Goal: Information Seeking & Learning: Learn about a topic

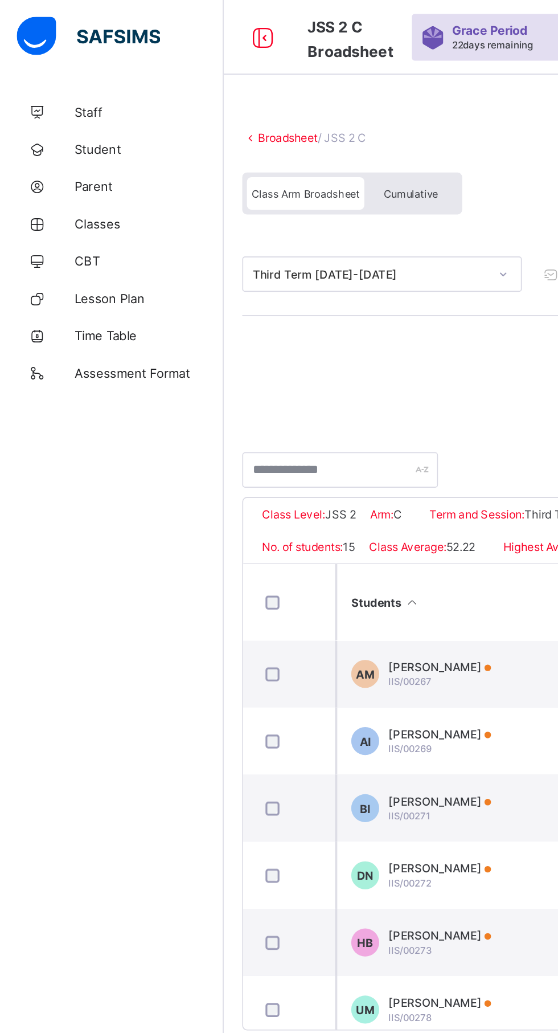
click at [52, 91] on span "Student" at bounding box center [91, 91] width 91 height 9
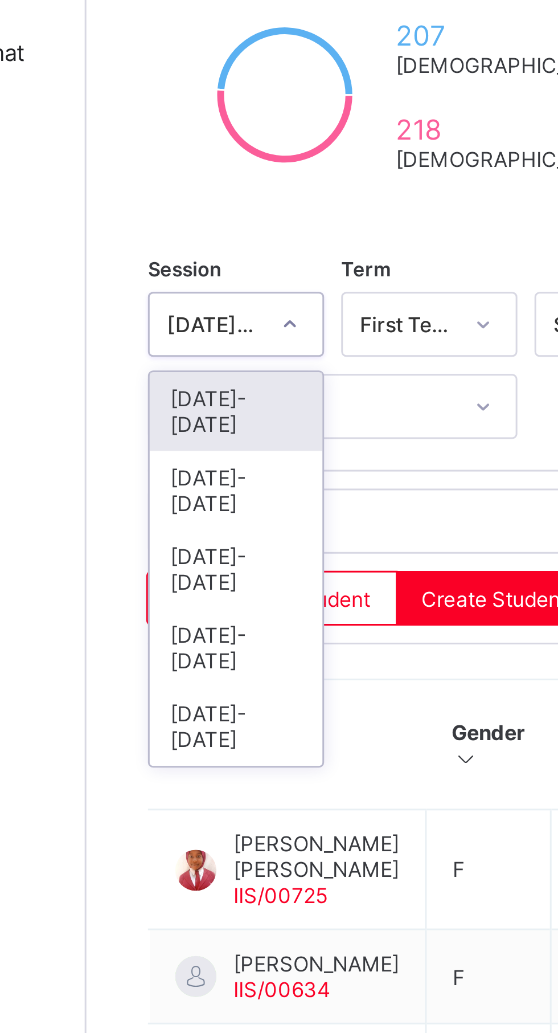
click at [189, 361] on div "[DATE]-[DATE]" at bounding box center [187, 374] width 58 height 26
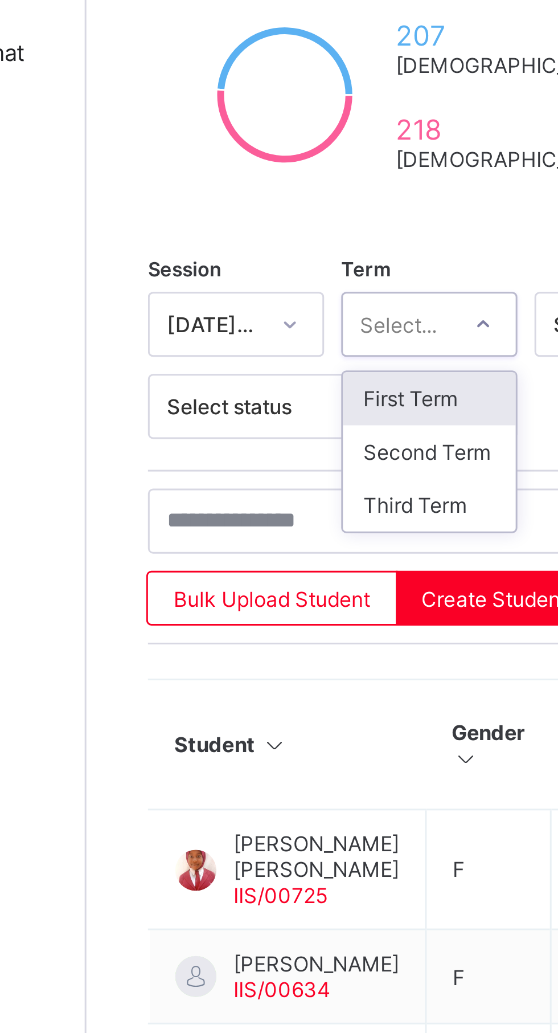
click at [253, 344] on div "First Term" at bounding box center [251, 343] width 58 height 18
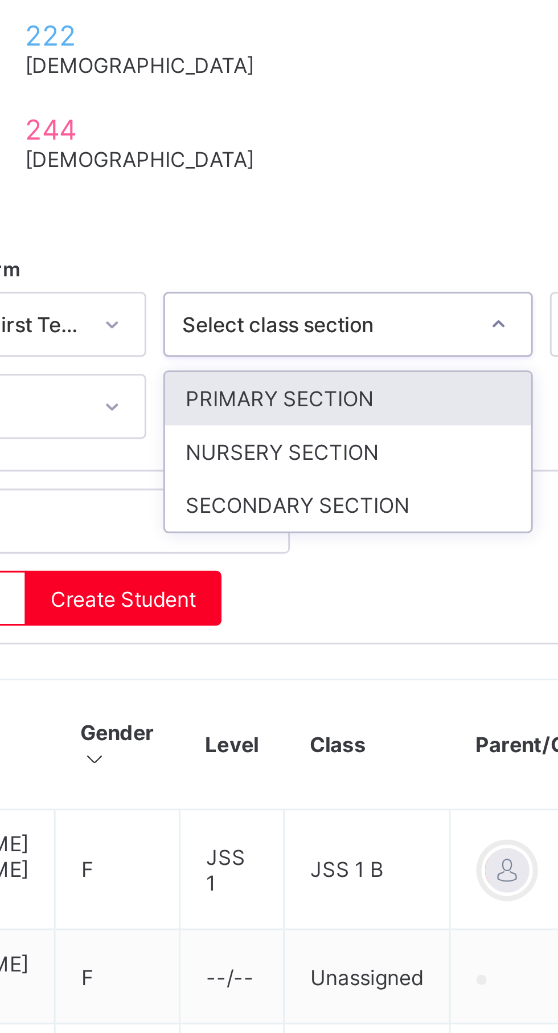
click at [357, 376] on div "SECONDARY SECTION" at bounding box center [348, 379] width 122 height 18
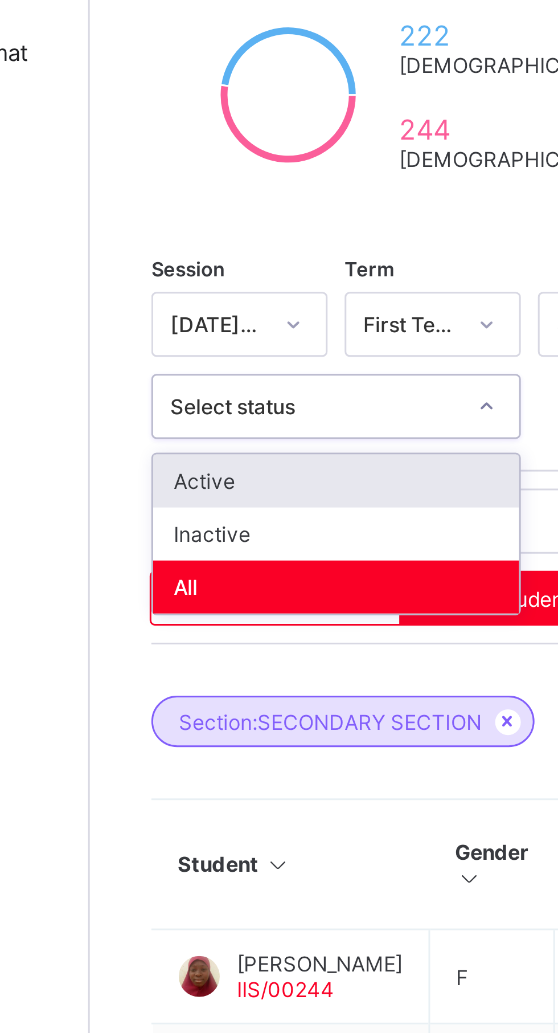
click at [250, 368] on div "Active" at bounding box center [219, 371] width 122 height 18
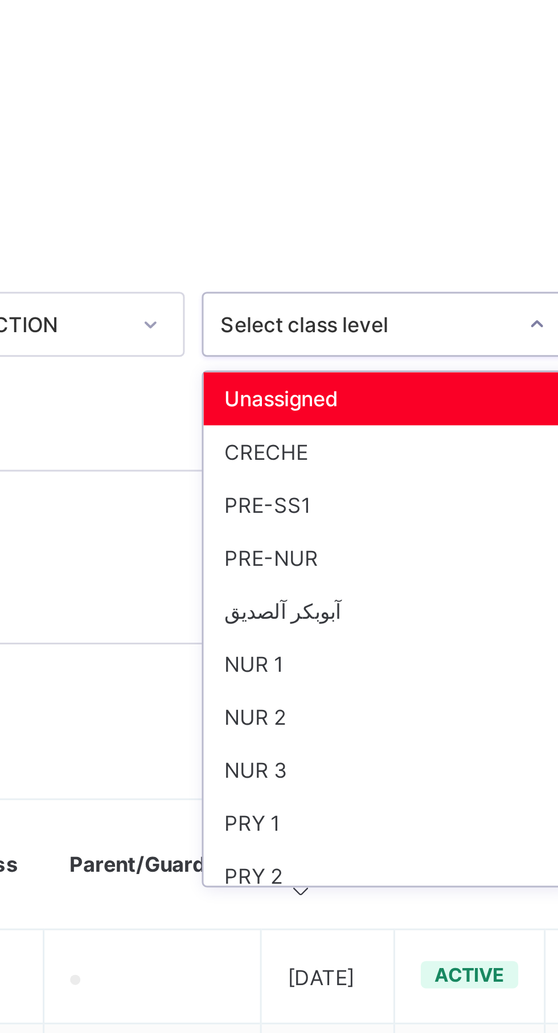
scroll to position [162, 0]
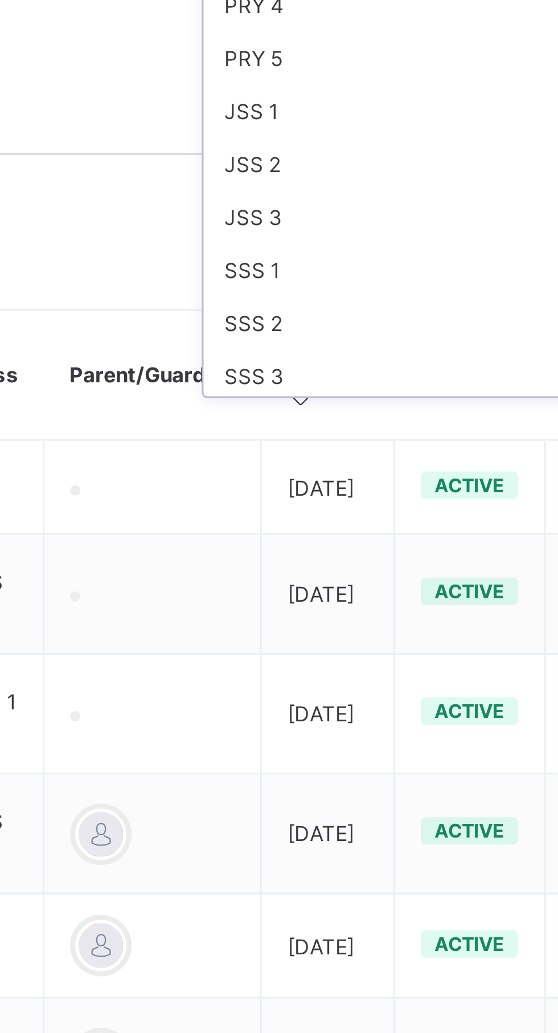
click at [442, 497] on div "SSS 3" at bounding box center [476, 499] width 122 height 18
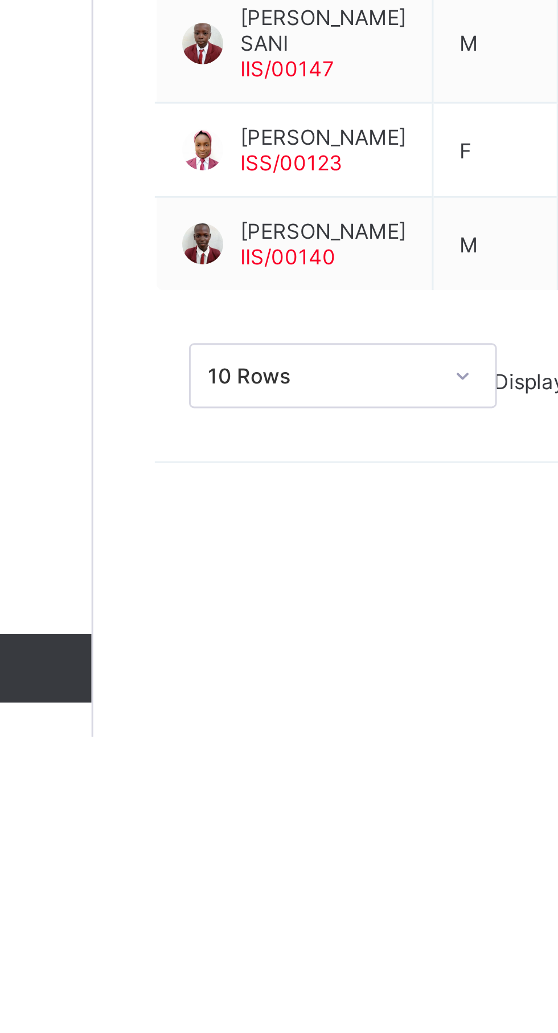
click at [171, 936] on div "10 Rows Displaying 1 - 10 out of 37 1 2 3 4" at bounding box center [347, 907] width 381 height 57
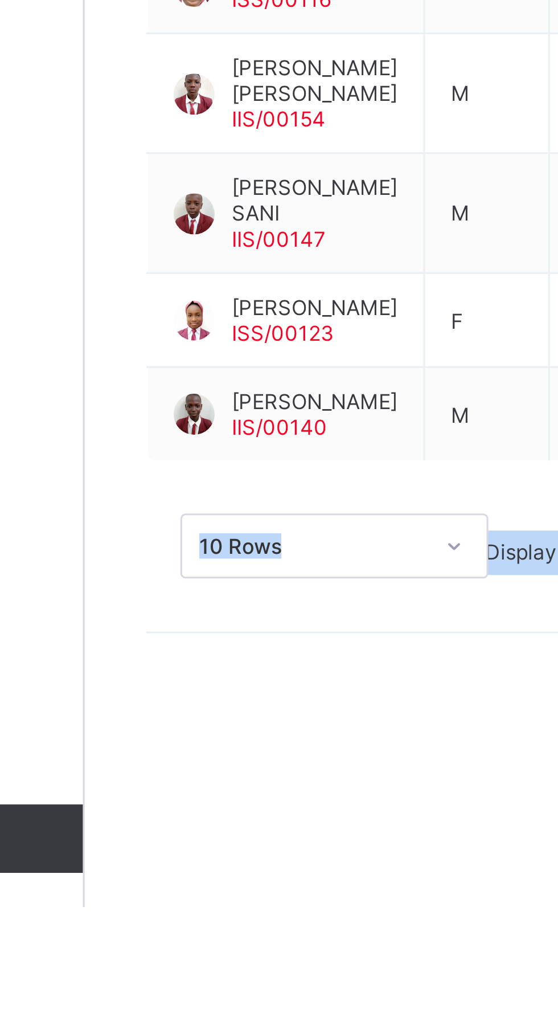
click at [275, 885] on td "M" at bounding box center [271, 869] width 42 height 31
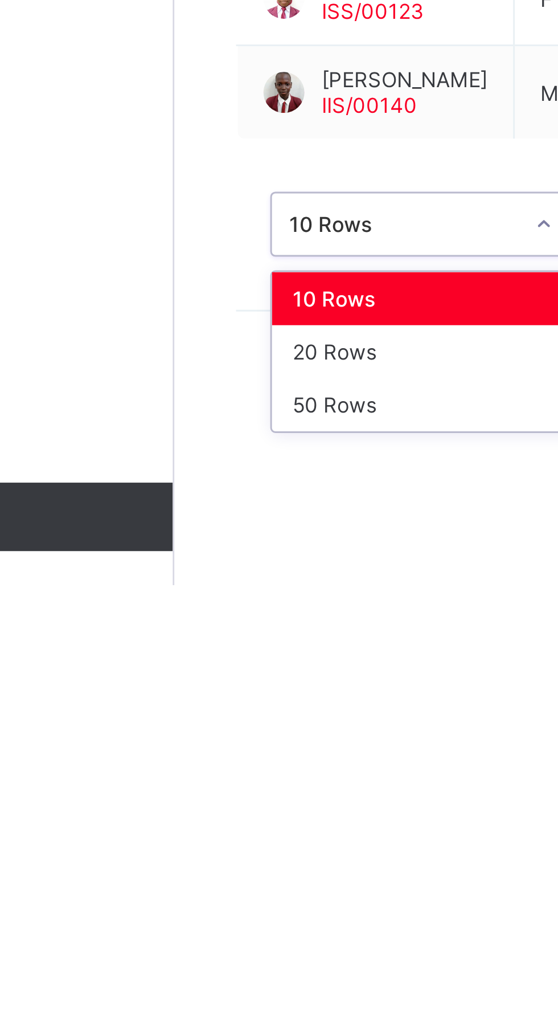
click at [203, 982] on div "50 Rows" at bounding box center [219, 973] width 101 height 18
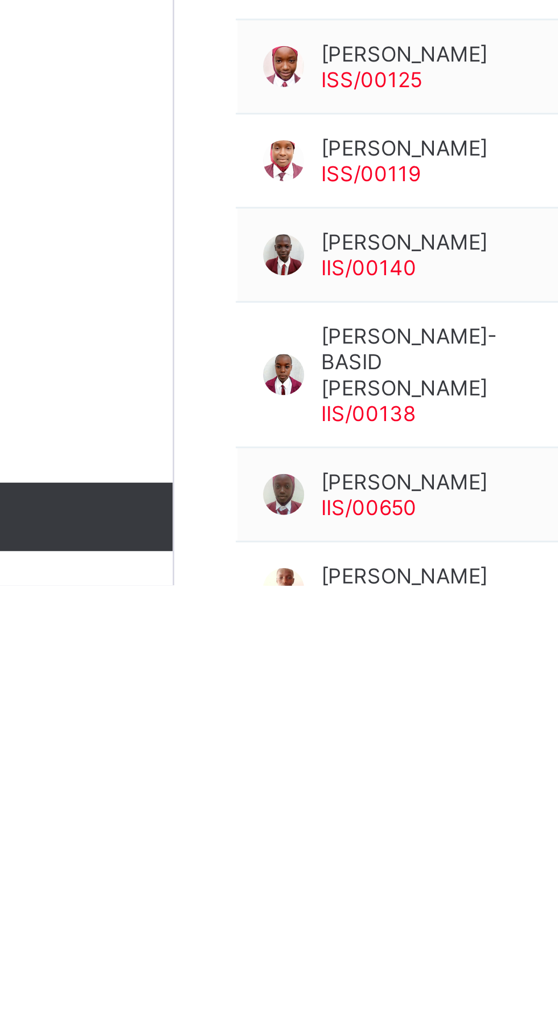
click at [207, 892] on span "[PERSON_NAME]" at bounding box center [213, 887] width 55 height 9
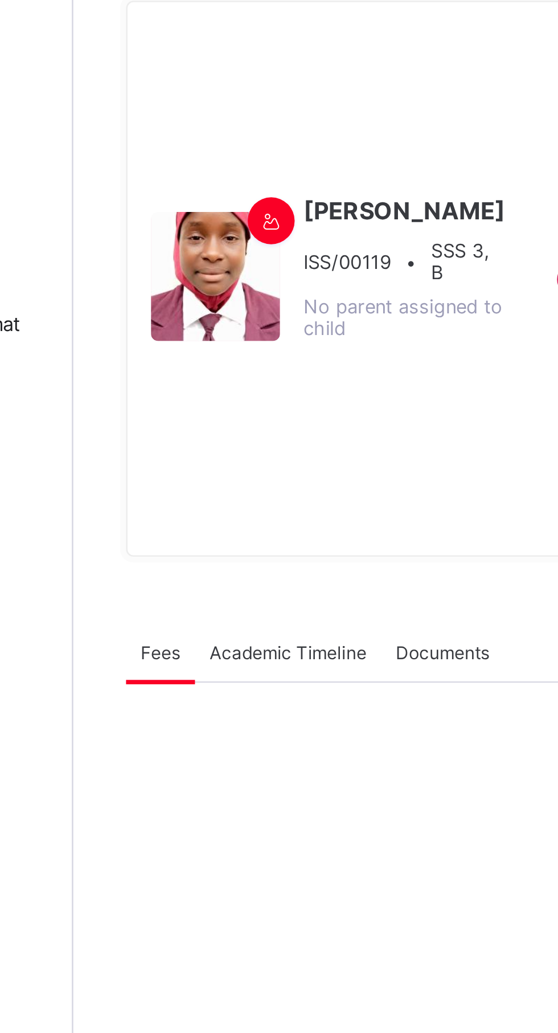
click at [285, 360] on span "Documents" at bounding box center [280, 356] width 36 height 9
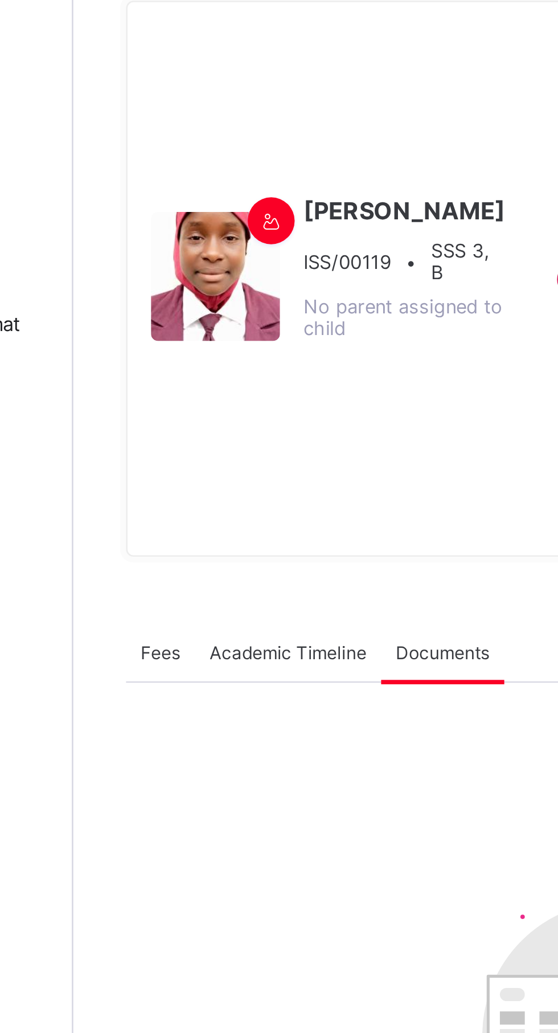
click at [228, 360] on span "Academic Timeline" at bounding box center [220, 356] width 61 height 9
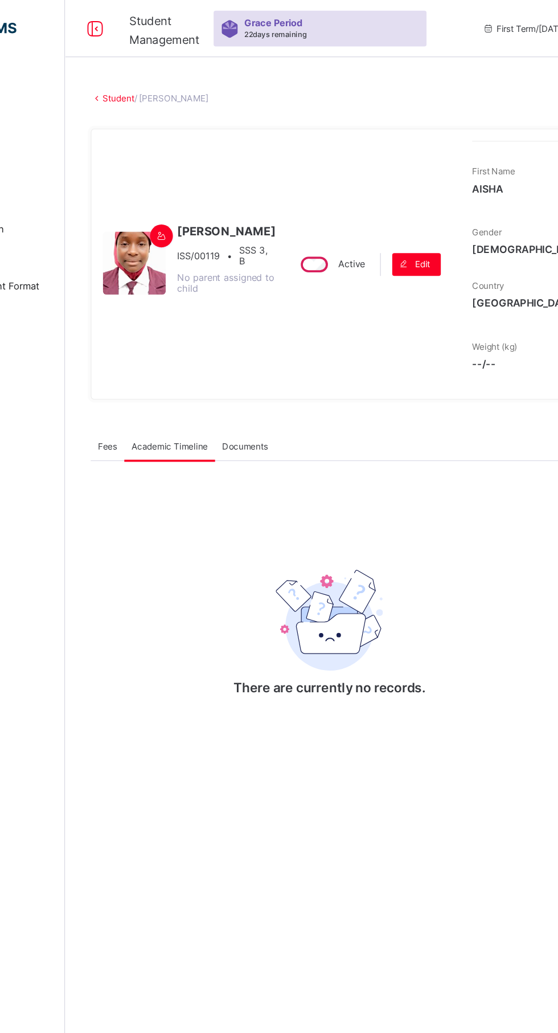
click at [179, 78] on link "Student" at bounding box center [179, 78] width 25 height 9
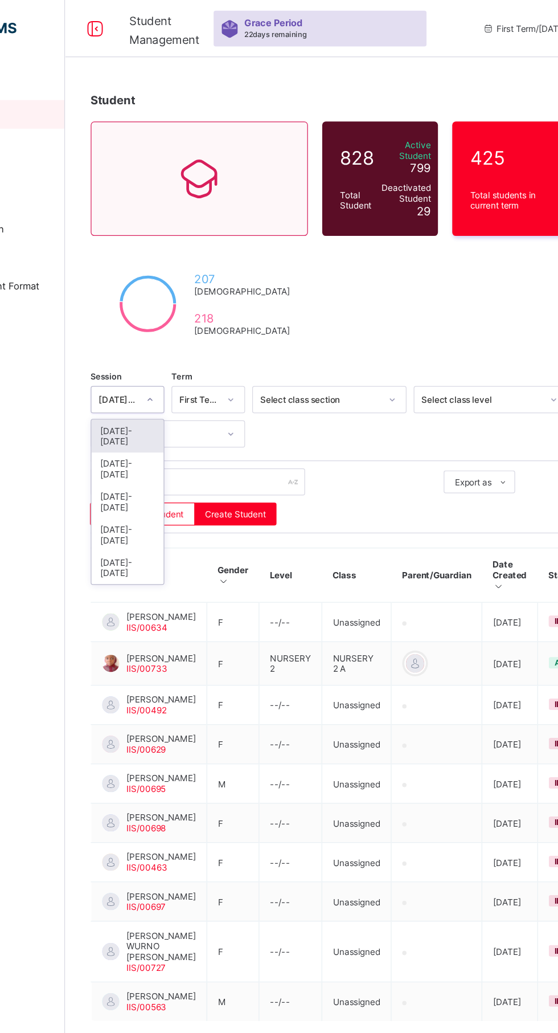
click at [158, 361] on div "[DATE]-[DATE]" at bounding box center [187, 374] width 58 height 26
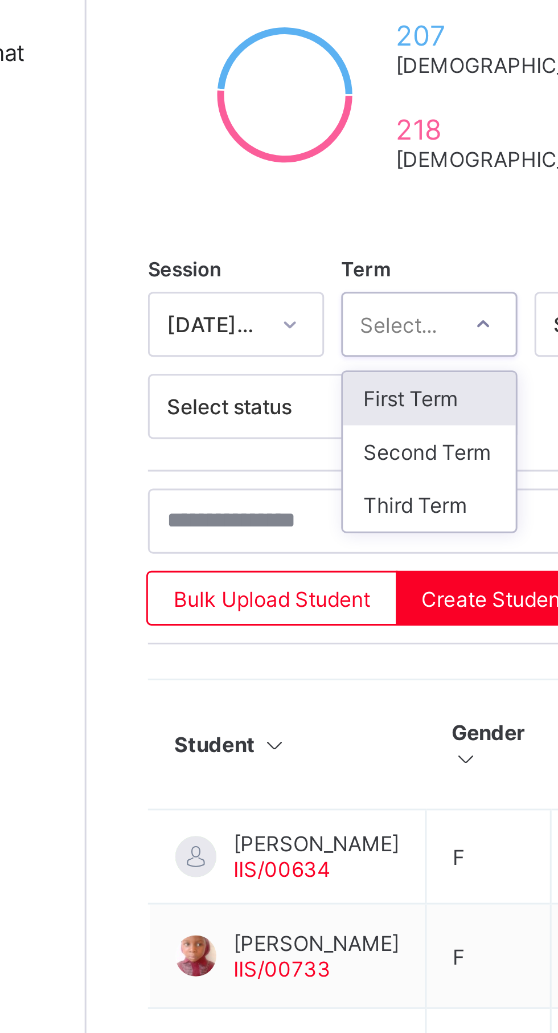
click at [262, 340] on div "First Term" at bounding box center [251, 343] width 58 height 18
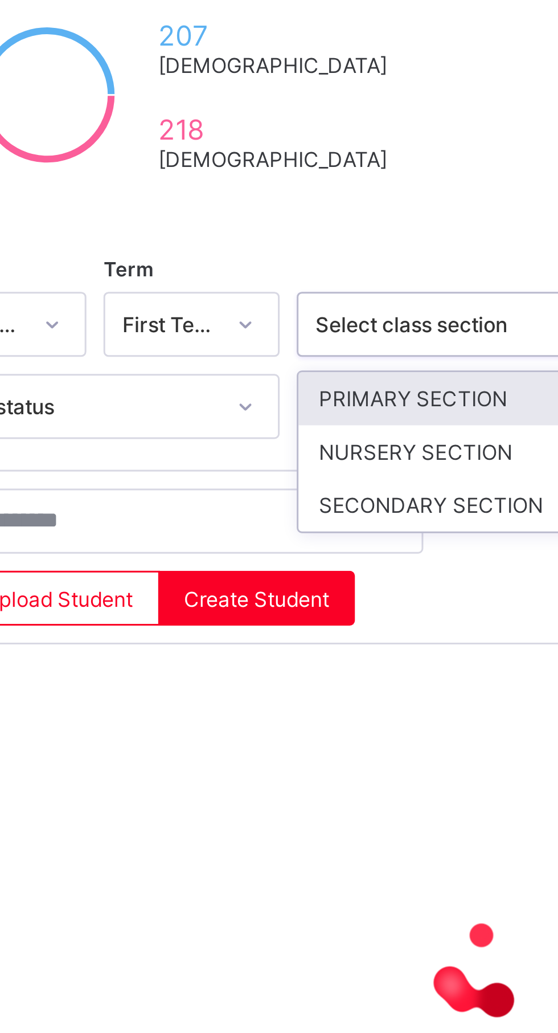
click at [344, 375] on div "SECONDARY SECTION" at bounding box center [348, 379] width 122 height 18
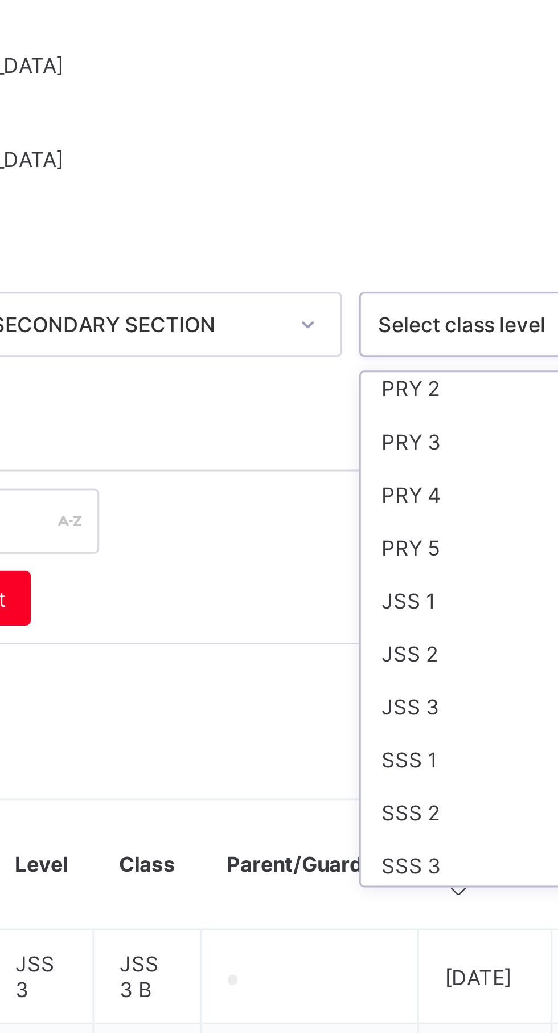
scroll to position [162, 0]
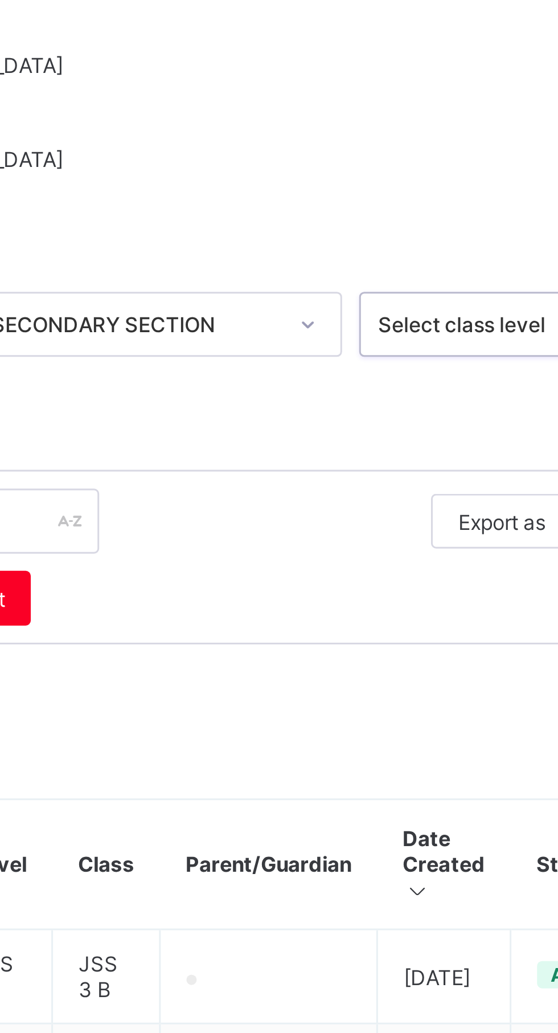
click at [499, 316] on div "Select class level" at bounding box center [469, 319] width 96 height 9
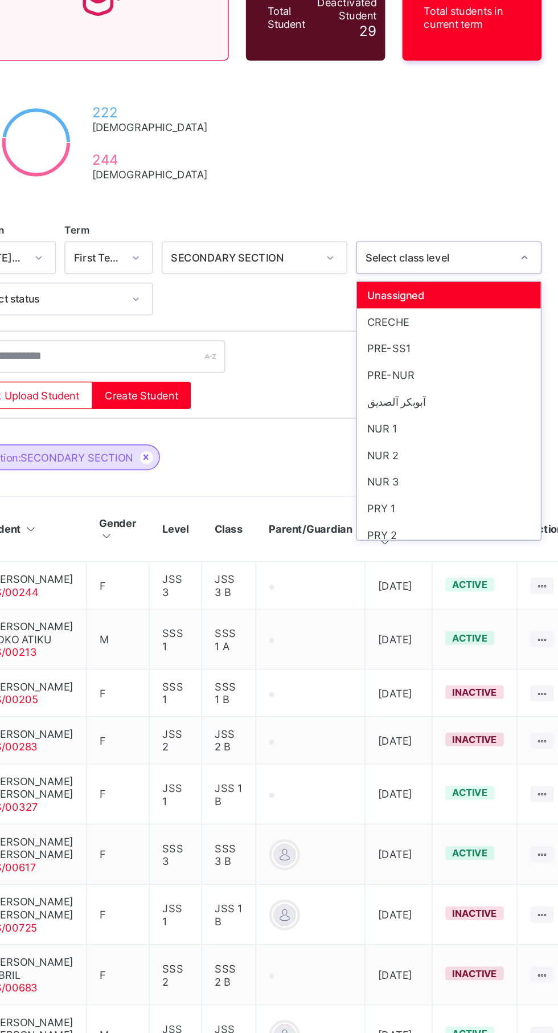
click at [447, 652] on div "SSS 3" at bounding box center [476, 661] width 122 height 18
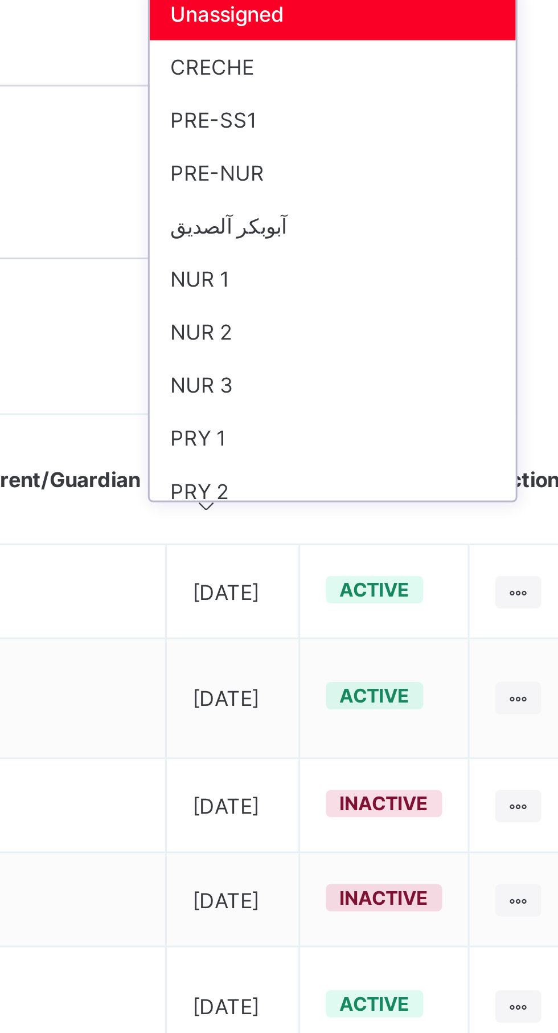
scroll to position [0, 0]
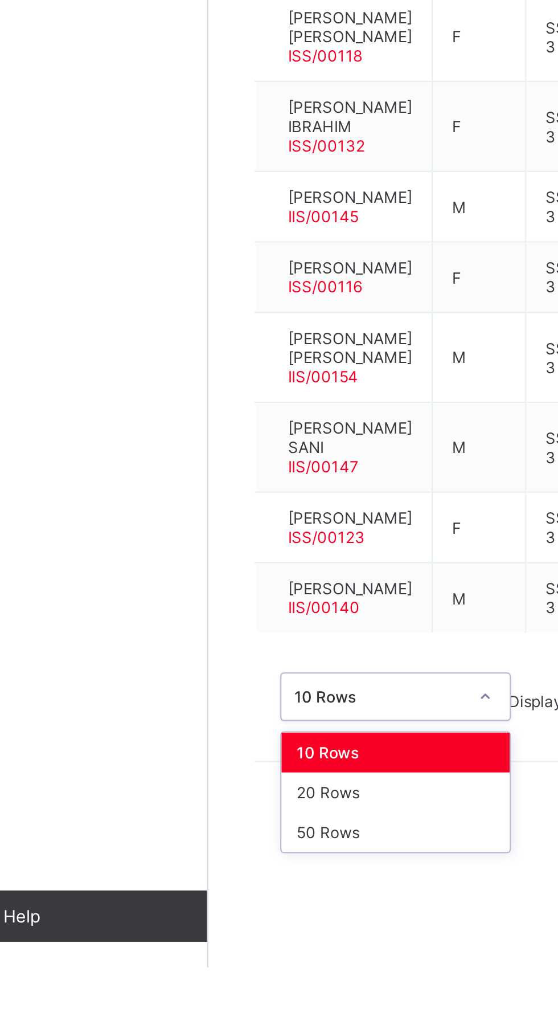
click at [218, 982] on div "50 Rows" at bounding box center [219, 973] width 101 height 18
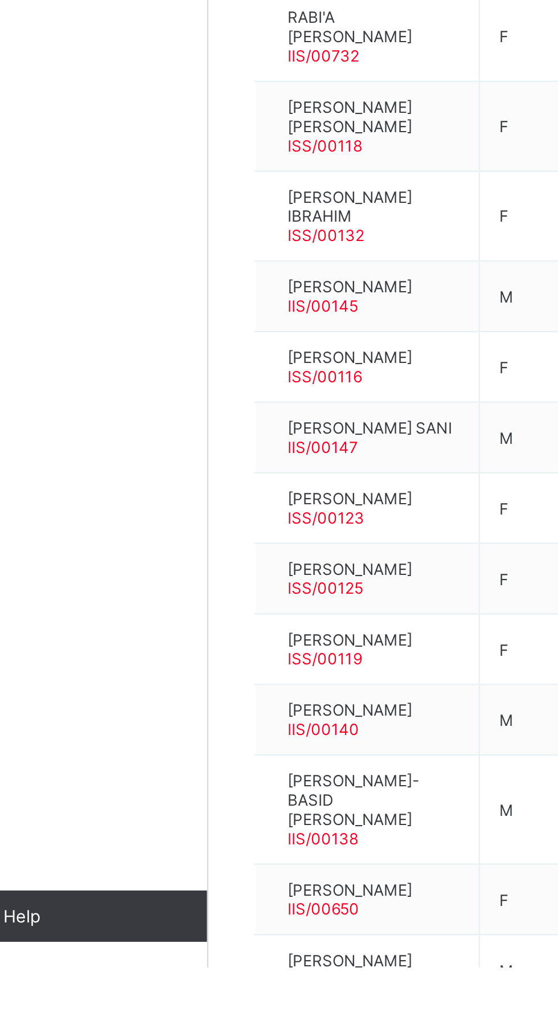
click at [214, 892] on span "[PERSON_NAME]" at bounding box center [199, 887] width 55 height 9
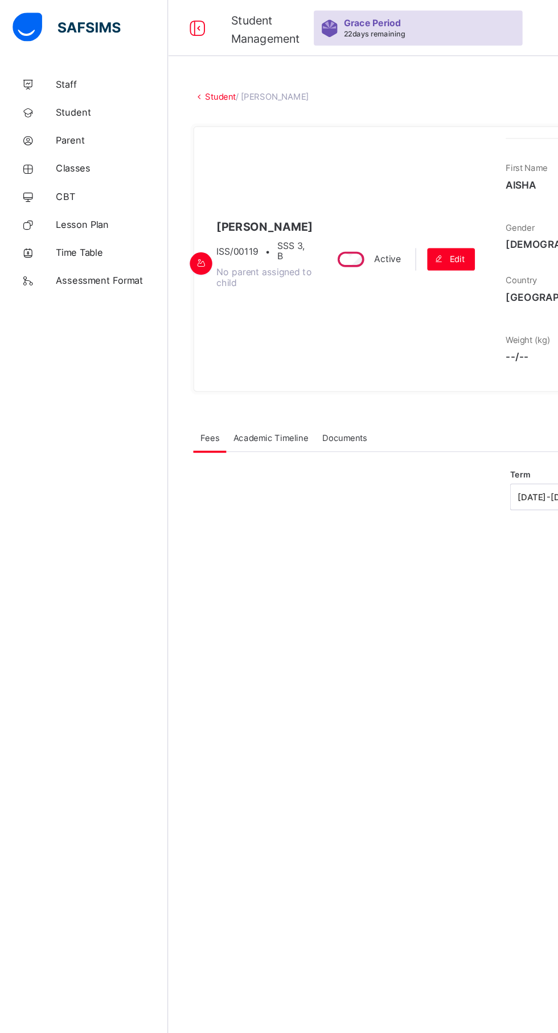
click at [225, 359] on span "Academic Timeline" at bounding box center [220, 356] width 61 height 9
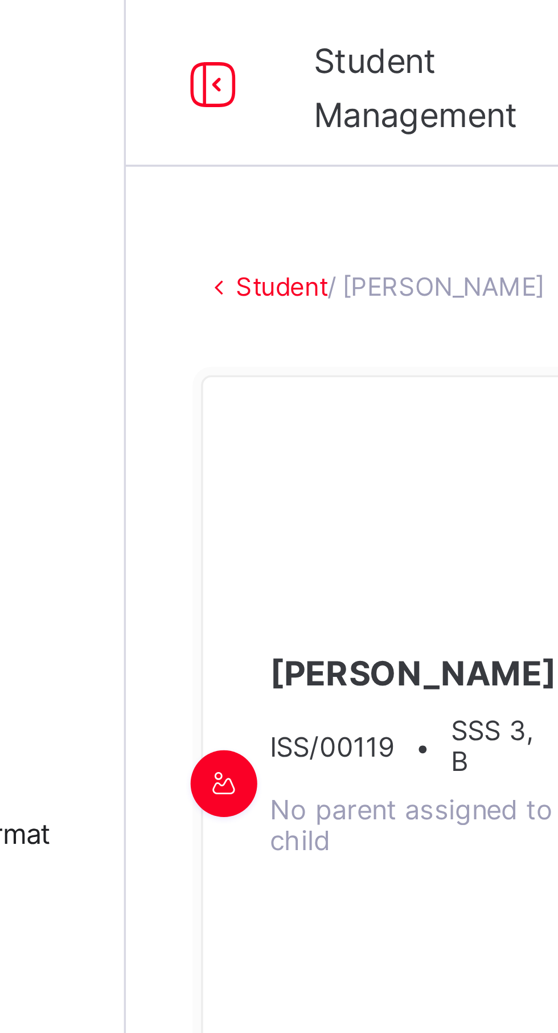
click at [156, 22] on icon at bounding box center [160, 23] width 19 height 17
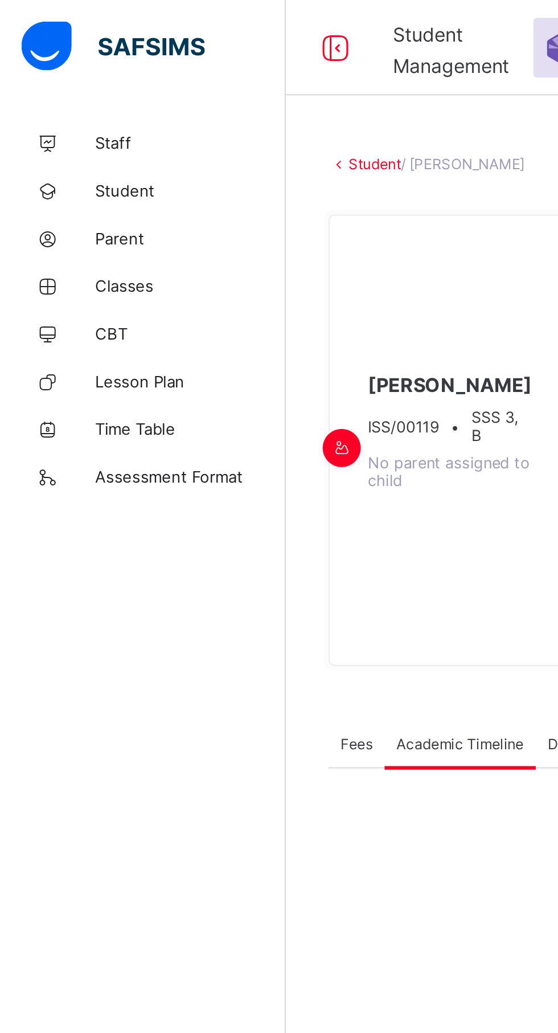
click at [160, 22] on icon at bounding box center [160, 23] width 19 height 17
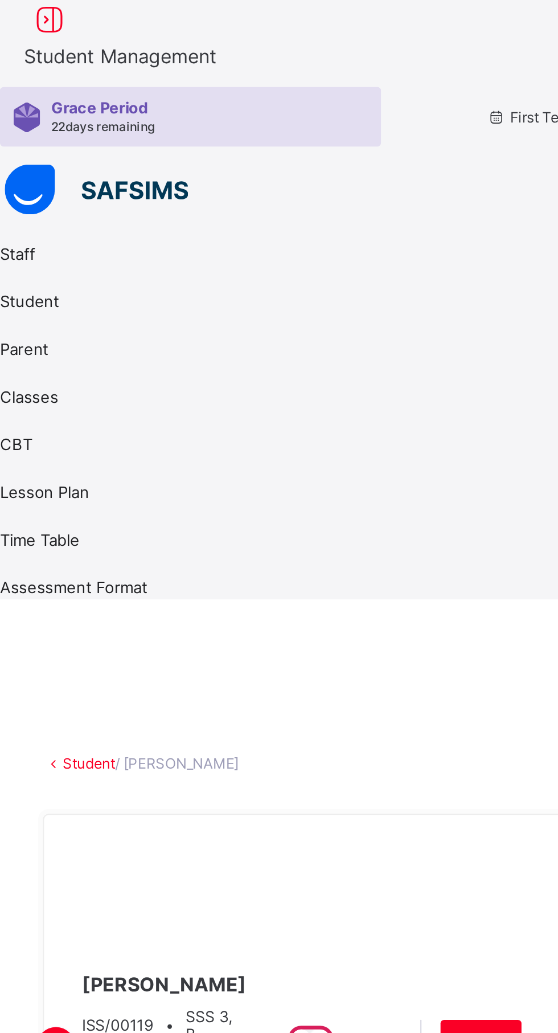
click at [34, 18] on icon at bounding box center [23, 9] width 19 height 17
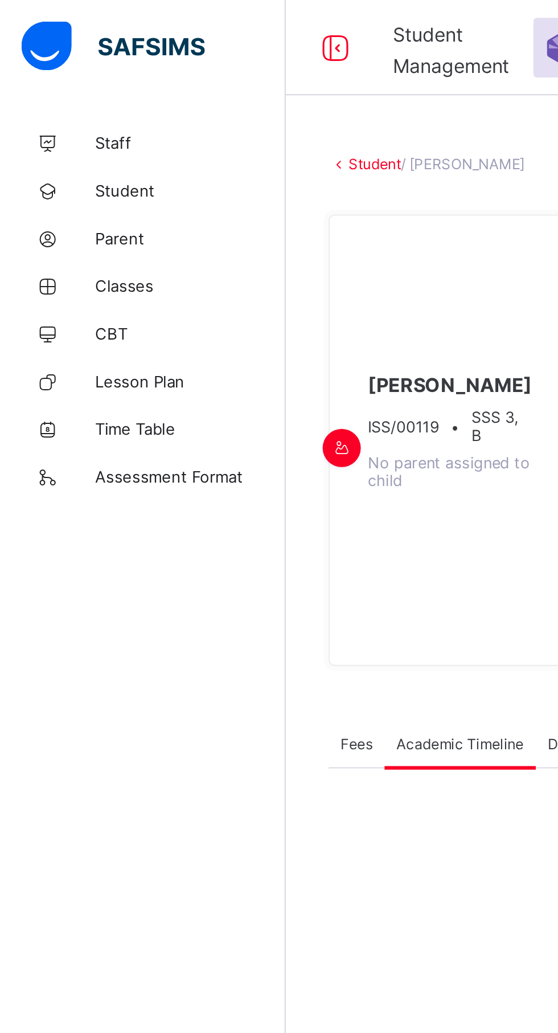
click at [34, 89] on icon at bounding box center [23, 91] width 46 height 9
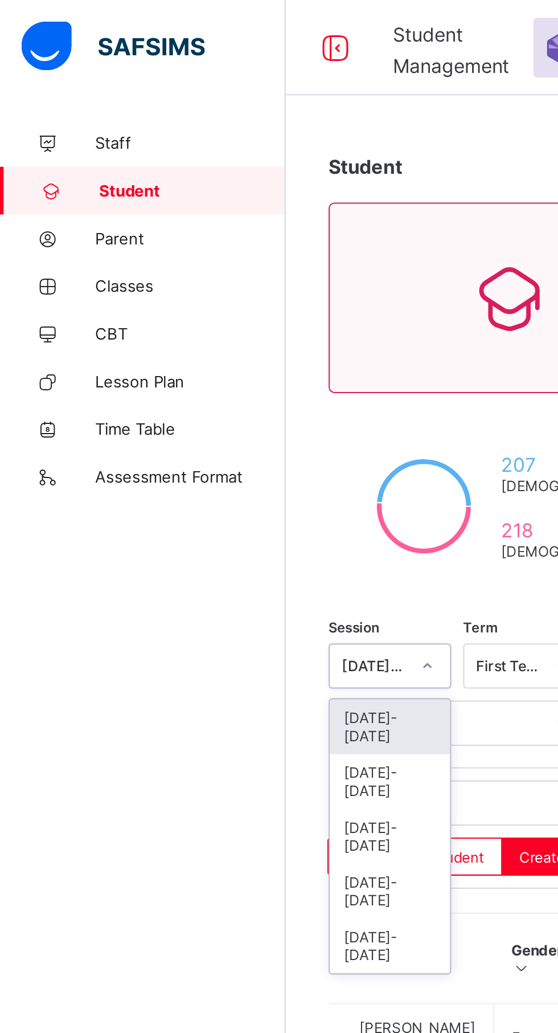
click at [186, 361] on div "[DATE]-[DATE]" at bounding box center [187, 374] width 58 height 26
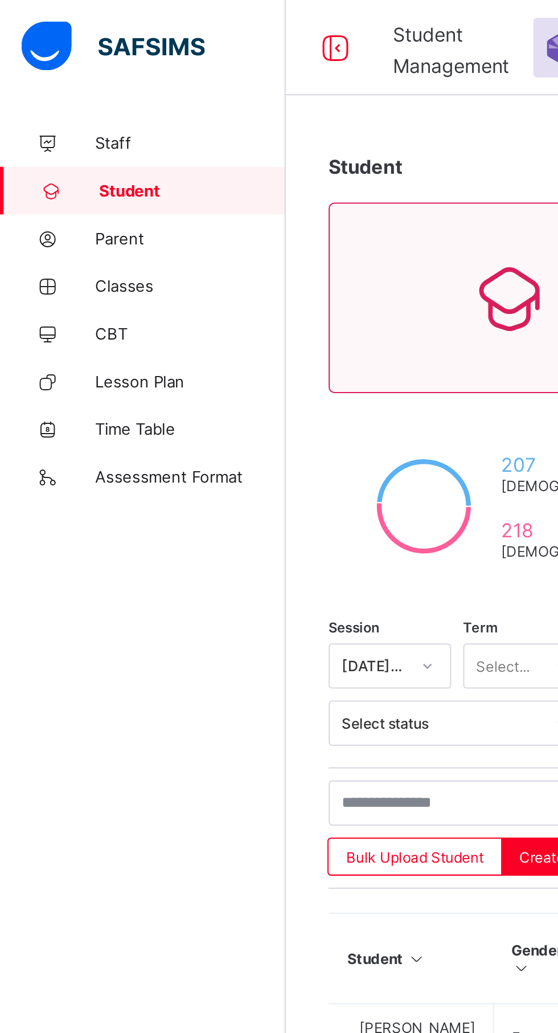
click at [189, 414] on div "Bulk Upload Student" at bounding box center [199, 410] width 84 height 18
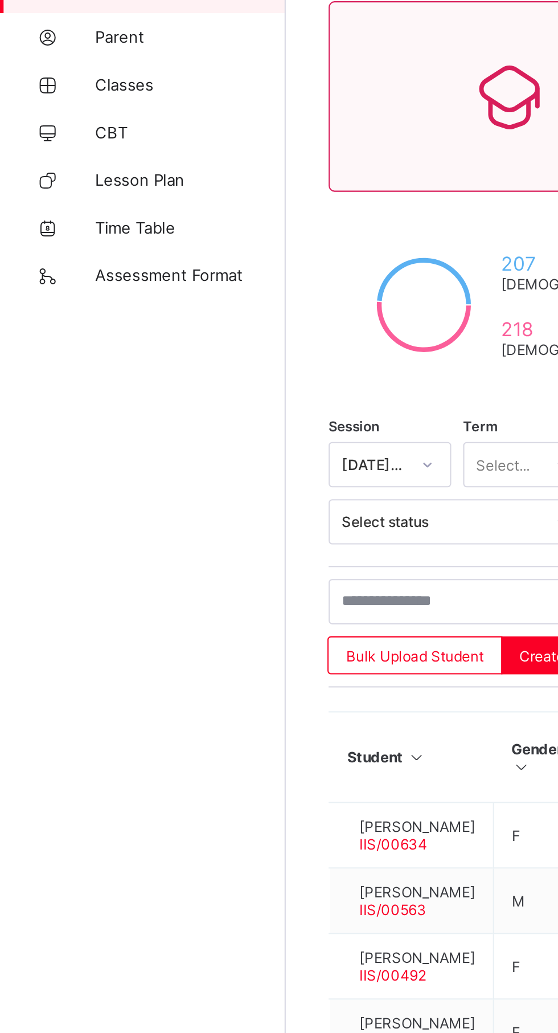
scroll to position [74, 0]
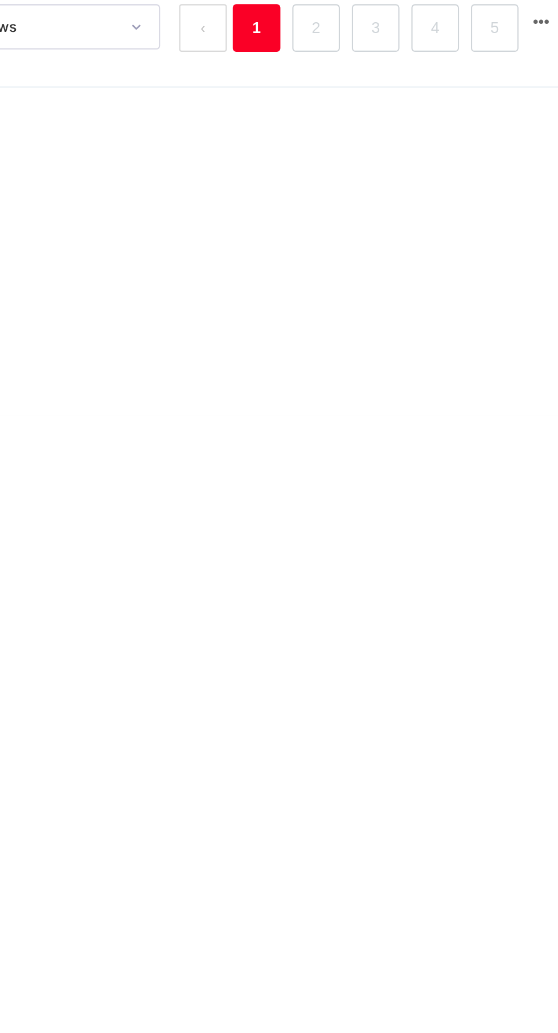
click at [203, 374] on input "text" at bounding box center [242, 384] width 171 height 22
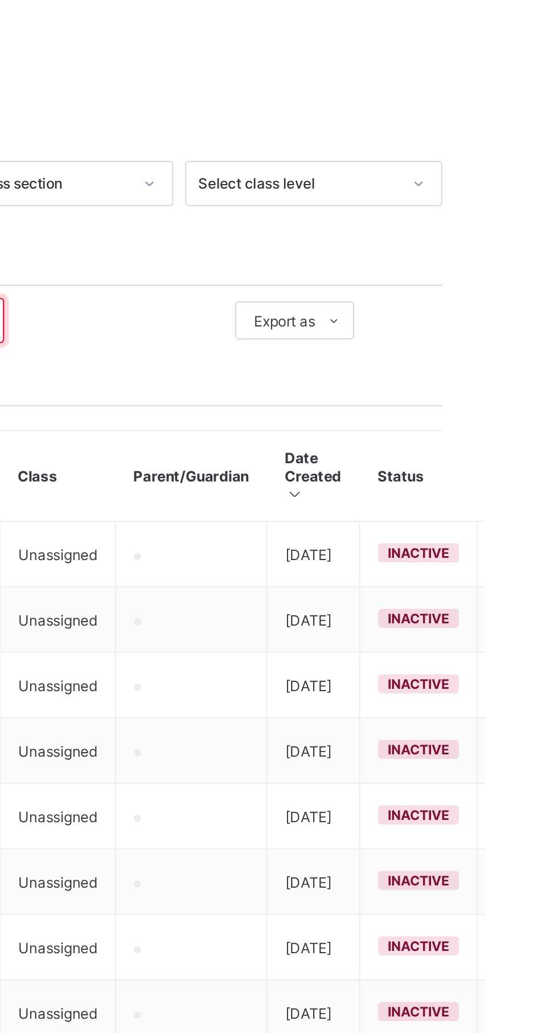
click at [215, 384] on input "****" at bounding box center [242, 384] width 171 height 22
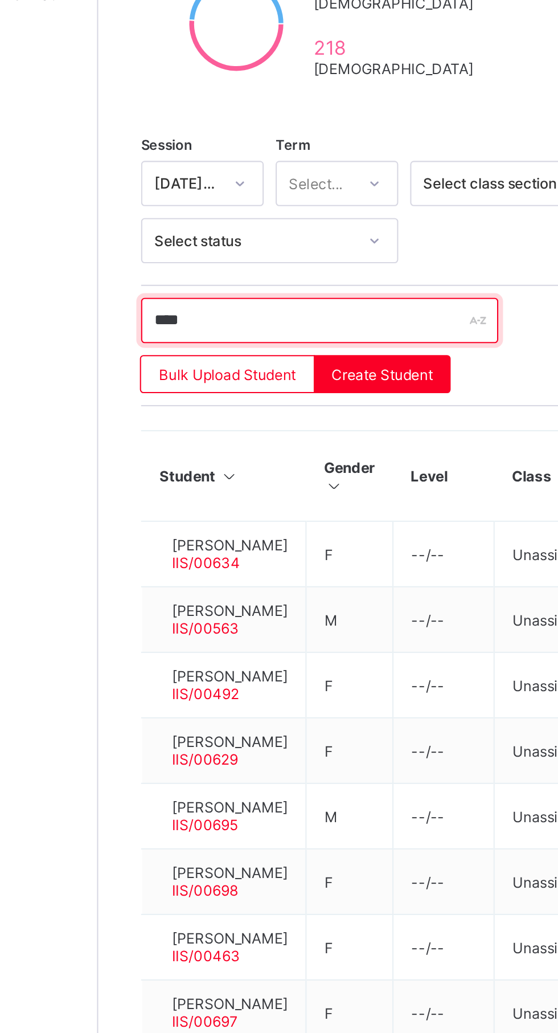
type input "****"
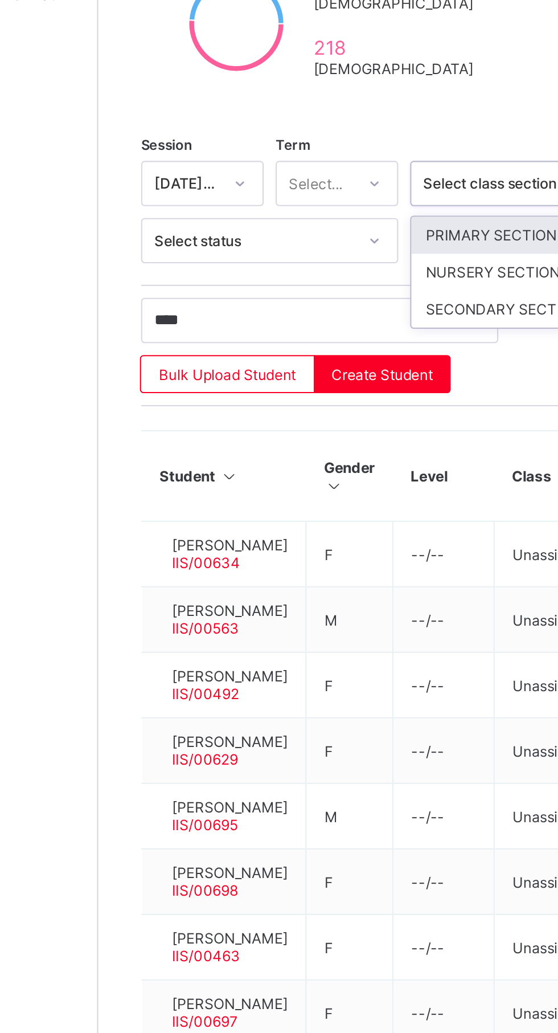
click at [319, 374] on div "SECONDARY SECTION" at bounding box center [348, 379] width 122 height 18
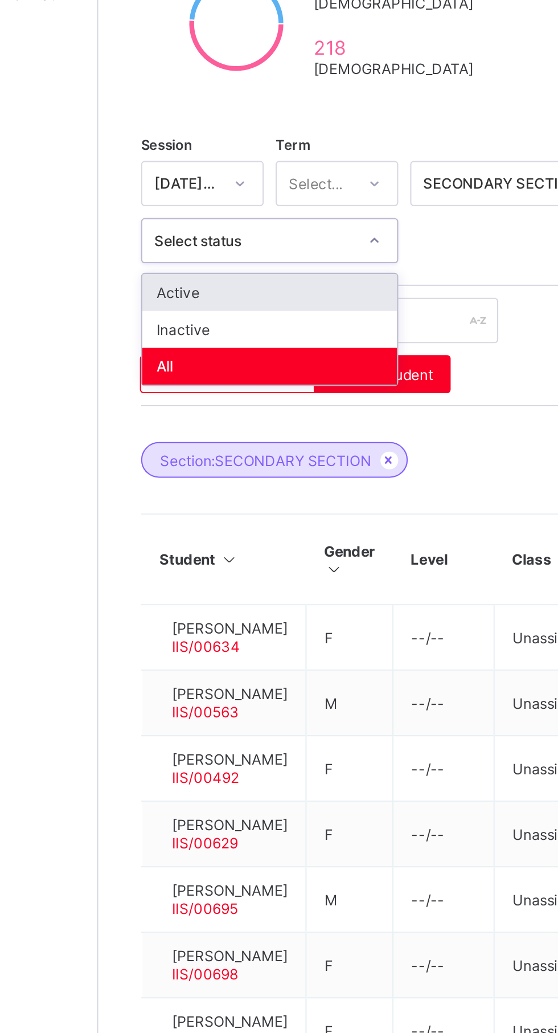
click at [184, 364] on div "Active" at bounding box center [219, 371] width 122 height 18
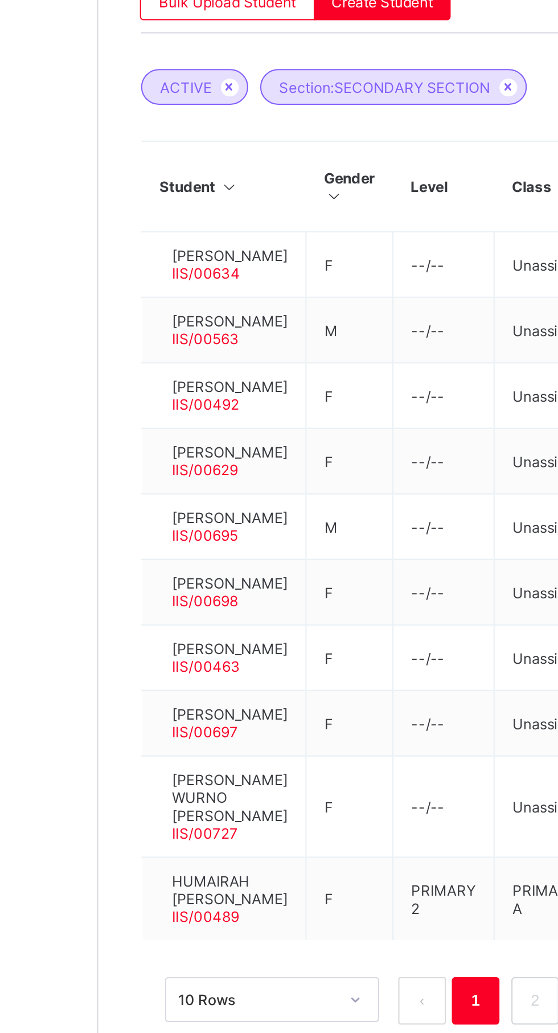
click at [441, 599] on div "JSS 3" at bounding box center [476, 608] width 122 height 18
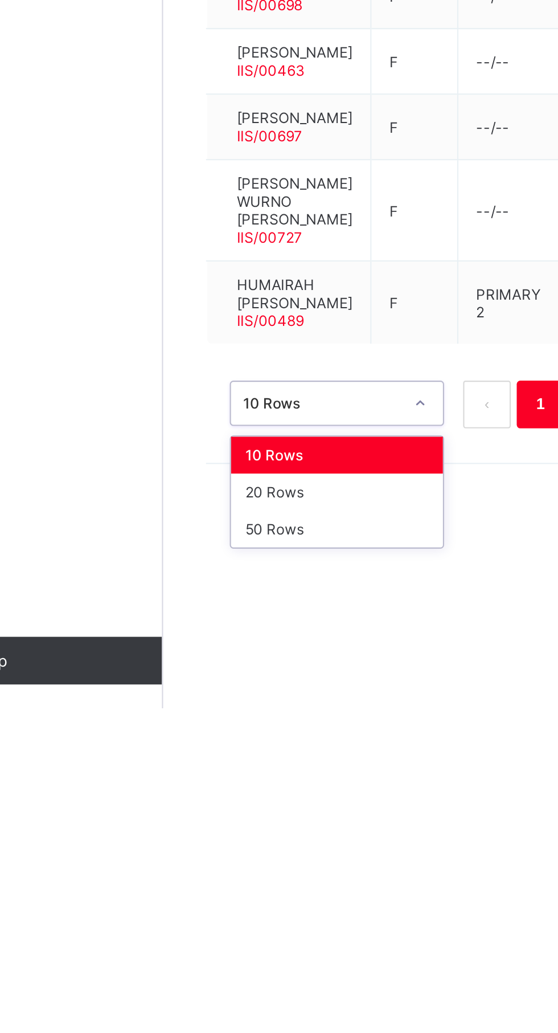
click at [229, 939] on div "20 Rows" at bounding box center [219, 930] width 101 height 18
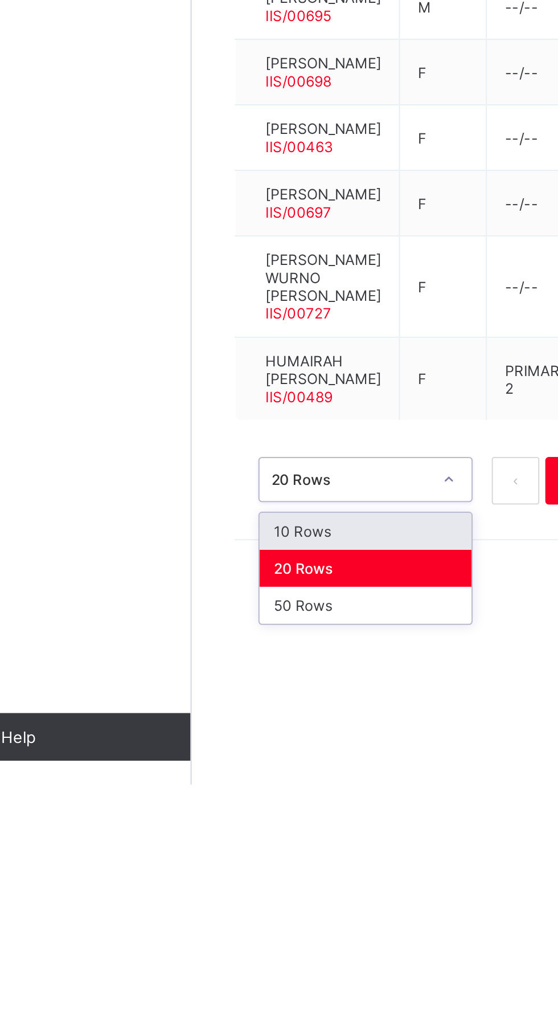
click at [231, 956] on div "50 Rows" at bounding box center [219, 948] width 101 height 18
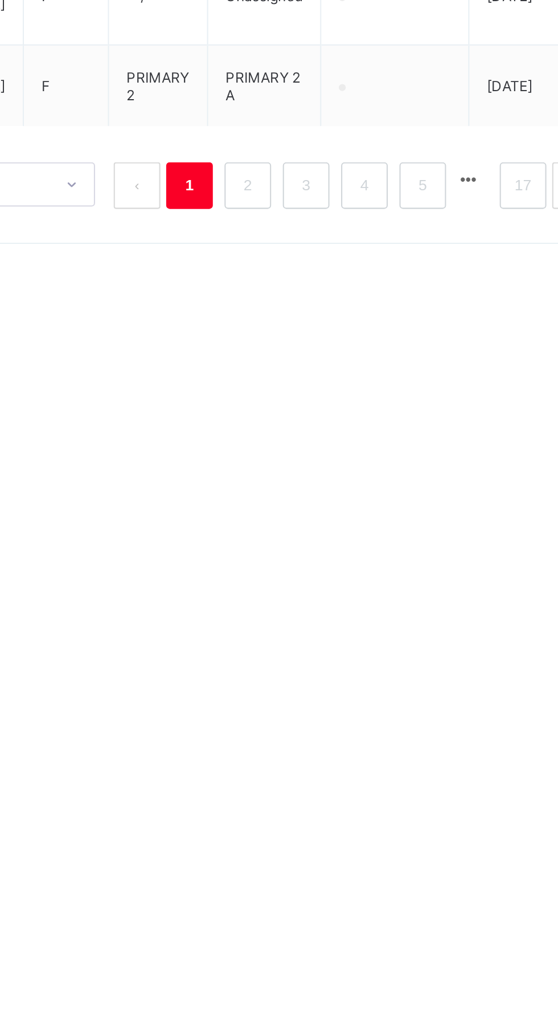
click at [346, 895] on link "2" at bounding box center [345, 887] width 11 height 15
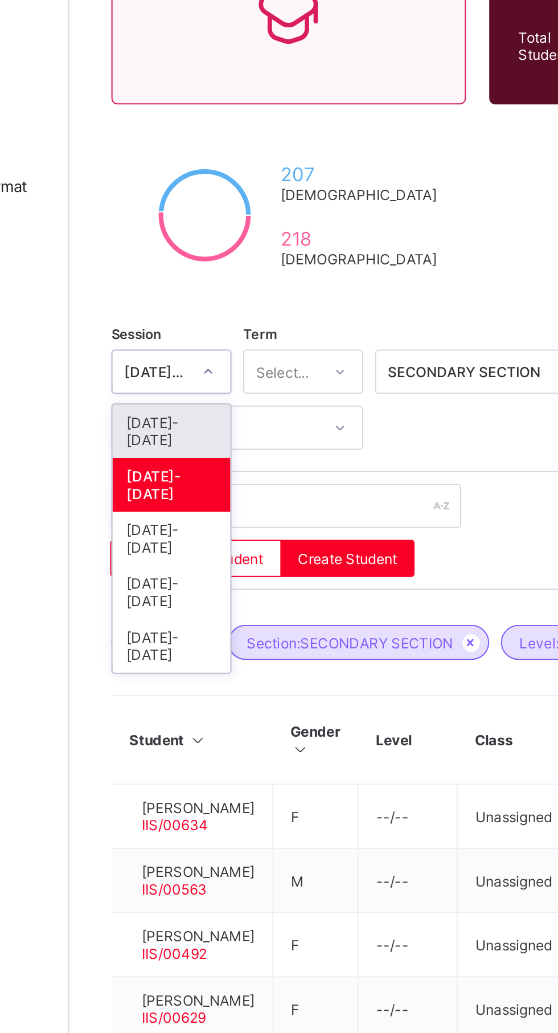
click at [189, 361] on div "[DATE]-[DATE]" at bounding box center [187, 374] width 58 height 26
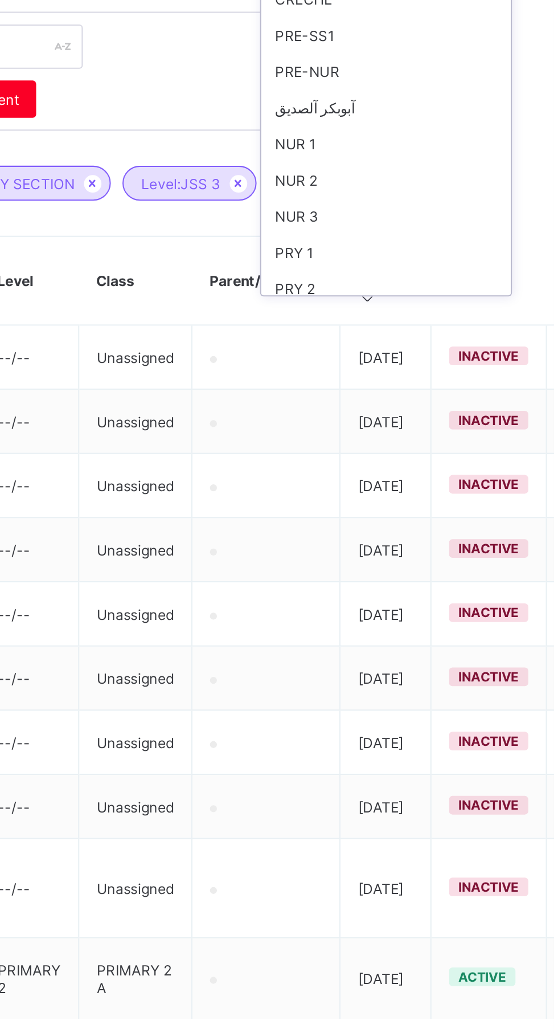
click at [442, 652] on div "SSS 3" at bounding box center [476, 661] width 122 height 18
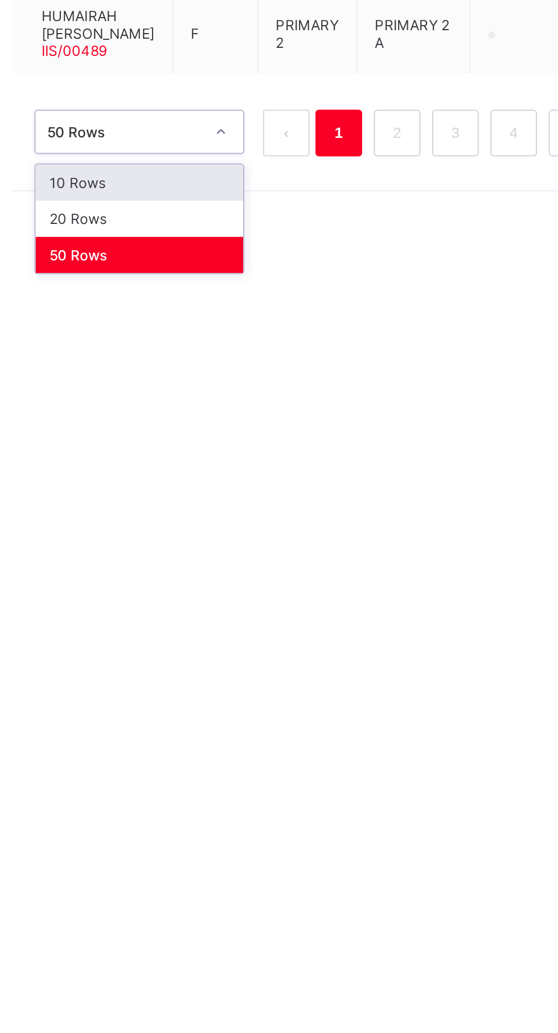
click at [213, 843] on span "HUMAIRAH [PERSON_NAME]" at bounding box center [199, 834] width 55 height 17
click at [209, 1006] on div "Student 828 Total Student Active Student 799 Deactivated Student 29 425 Total s…" at bounding box center [348, 516] width 422 height 1033
